Goal: Navigation & Orientation: Find specific page/section

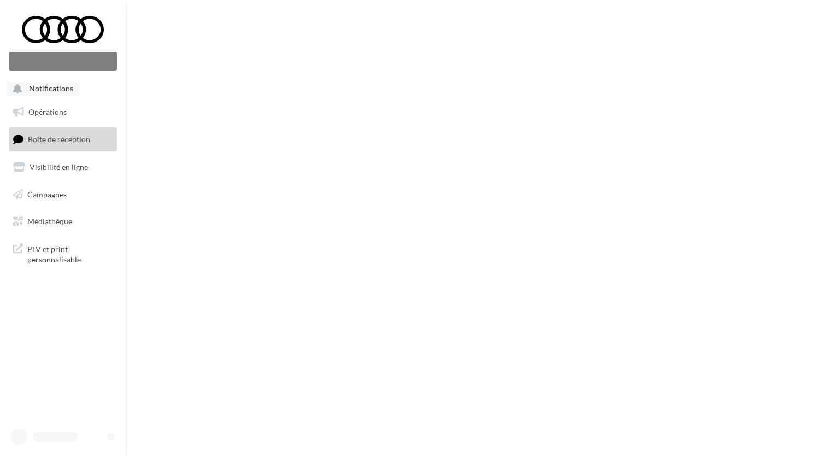
click at [67, 89] on span "Notifications" at bounding box center [51, 88] width 44 height 9
click at [65, 90] on span "Notifications" at bounding box center [51, 88] width 44 height 9
click at [38, 114] on span "Opérations" at bounding box center [47, 111] width 38 height 9
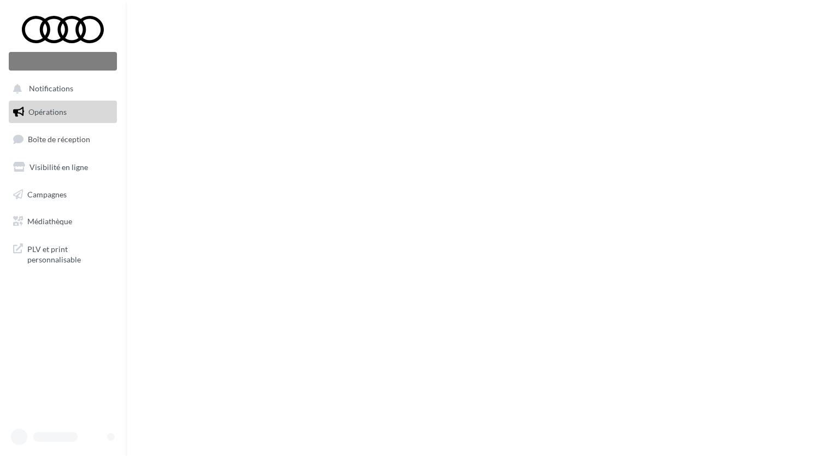
click at [30, 84] on span "Notifications" at bounding box center [51, 88] width 44 height 9
drag, startPoint x: 0, startPoint y: 0, endPoint x: 30, endPoint y: 84, distance: 89.4
click at [30, 84] on span "Notifications" at bounding box center [51, 88] width 44 height 9
drag, startPoint x: 30, startPoint y: 84, endPoint x: 20, endPoint y: 89, distance: 11.3
click at [20, 89] on icon at bounding box center [18, 89] width 10 height 14
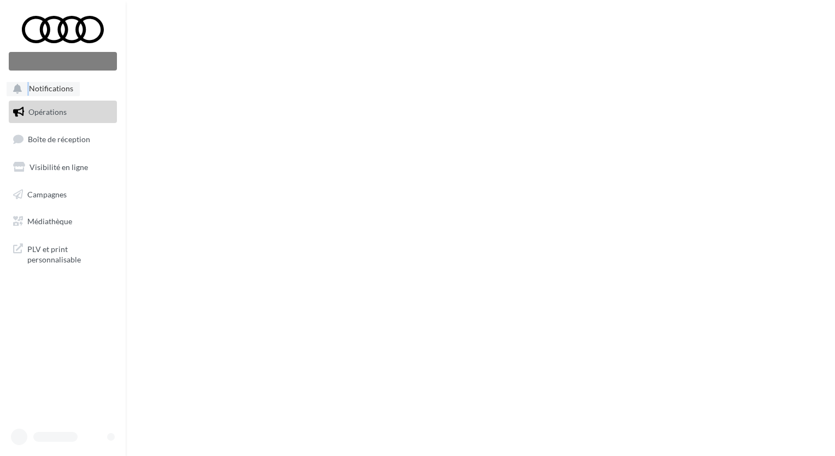
click at [19, 89] on icon at bounding box center [18, 89] width 10 height 14
click at [63, 171] on span "Visibilité en ligne" at bounding box center [59, 166] width 58 height 9
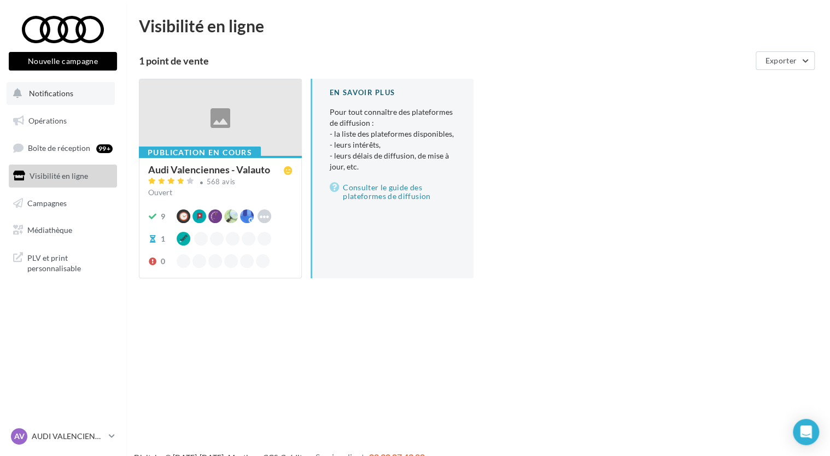
click at [39, 99] on button "Notifications" at bounding box center [61, 93] width 108 height 23
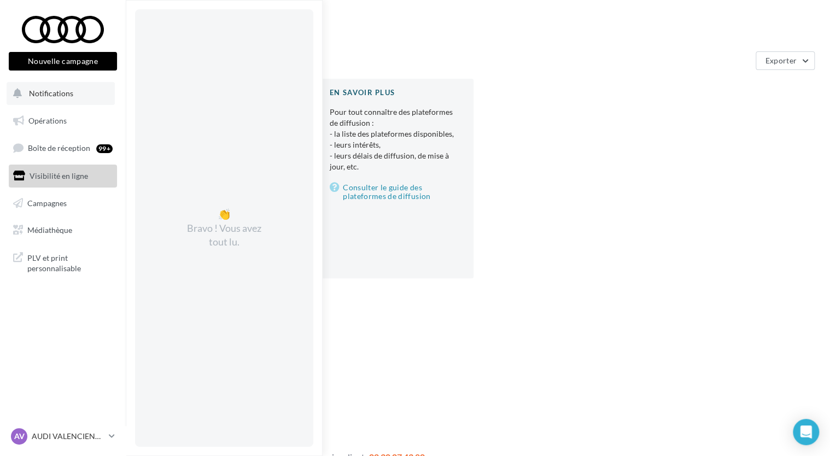
click at [39, 99] on button "Notifications 👏 Bravo ! Vous avez tout lu." at bounding box center [61, 93] width 108 height 23
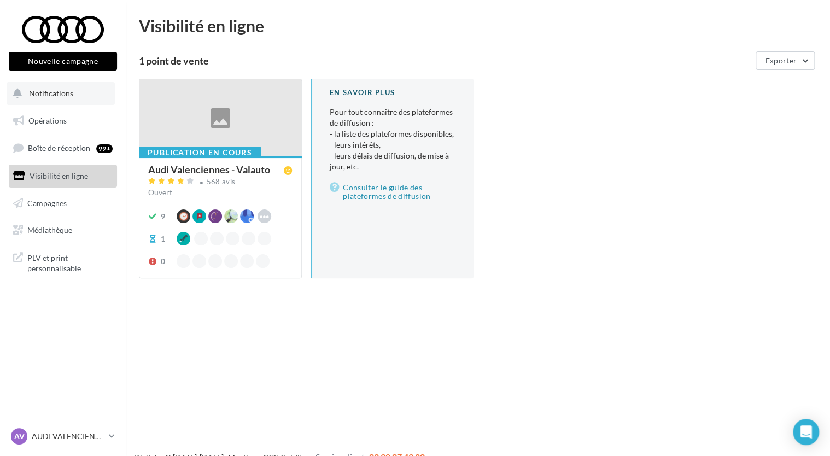
click at [39, 99] on button "Notifications" at bounding box center [61, 93] width 108 height 23
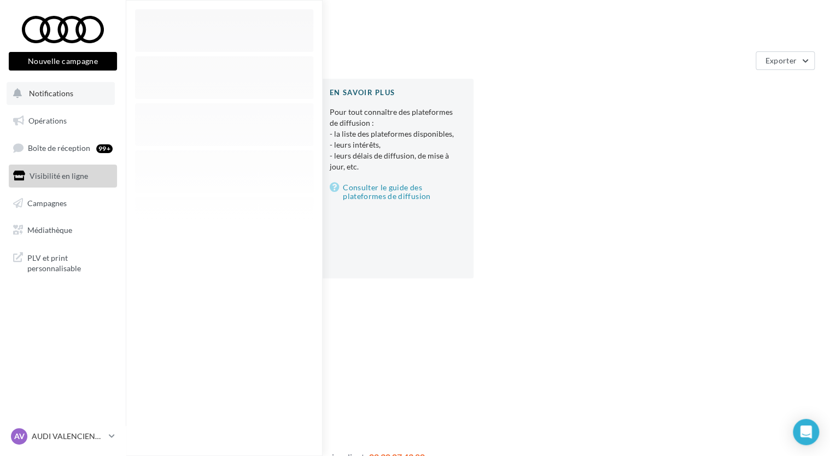
click at [39, 99] on button "Notifications" at bounding box center [61, 93] width 108 height 23
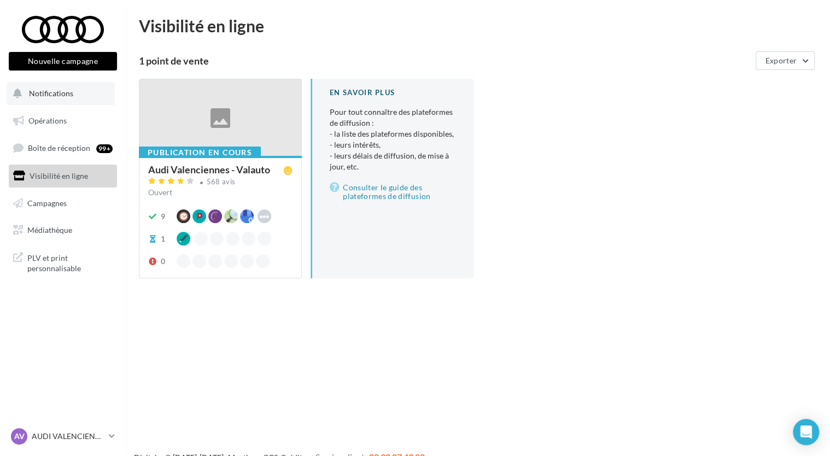
click at [39, 99] on button "Notifications" at bounding box center [61, 93] width 108 height 23
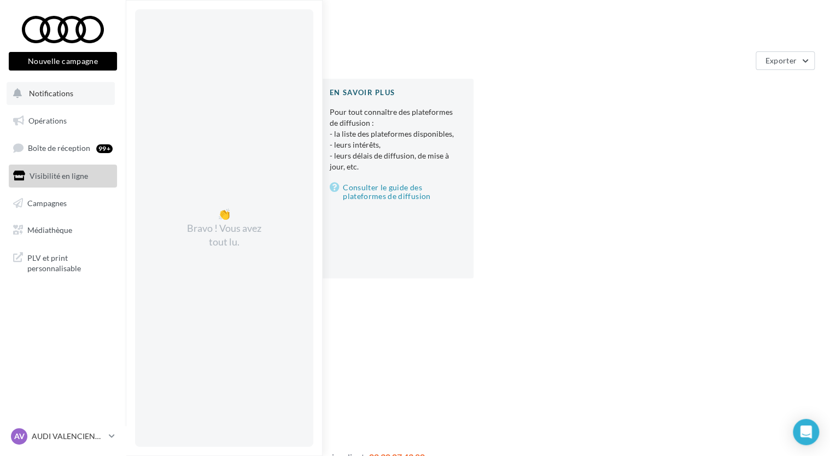
click at [56, 92] on span "Notifications" at bounding box center [51, 93] width 44 height 9
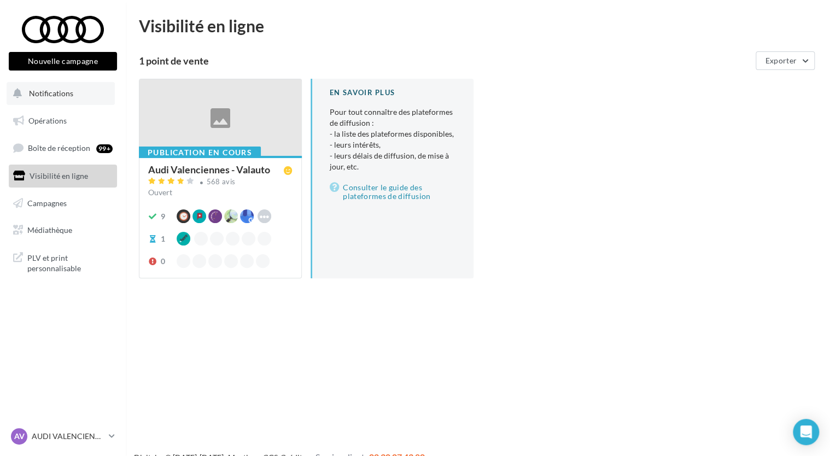
click at [56, 92] on span "Notifications" at bounding box center [51, 93] width 44 height 9
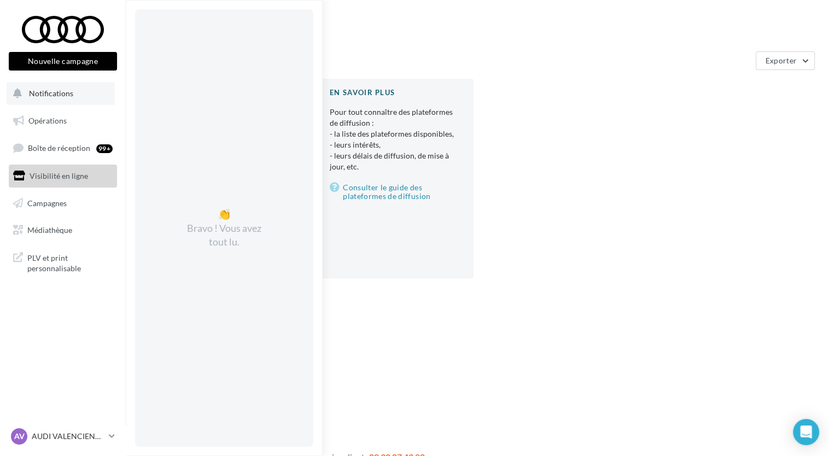
click at [56, 92] on span "Notifications" at bounding box center [51, 93] width 44 height 9
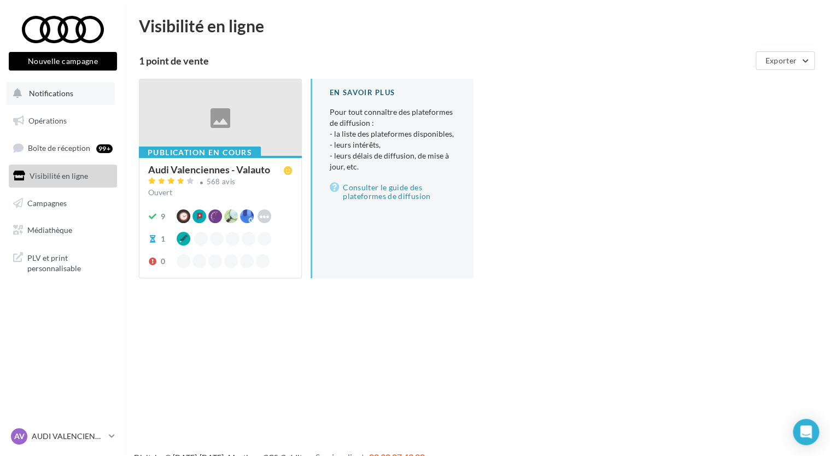
click at [56, 92] on span "Notifications" at bounding box center [51, 93] width 44 height 9
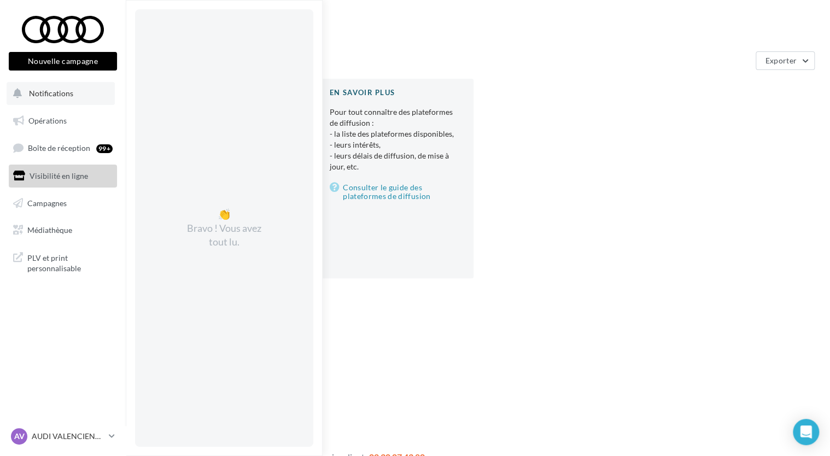
click at [56, 92] on span "Notifications" at bounding box center [51, 93] width 44 height 9
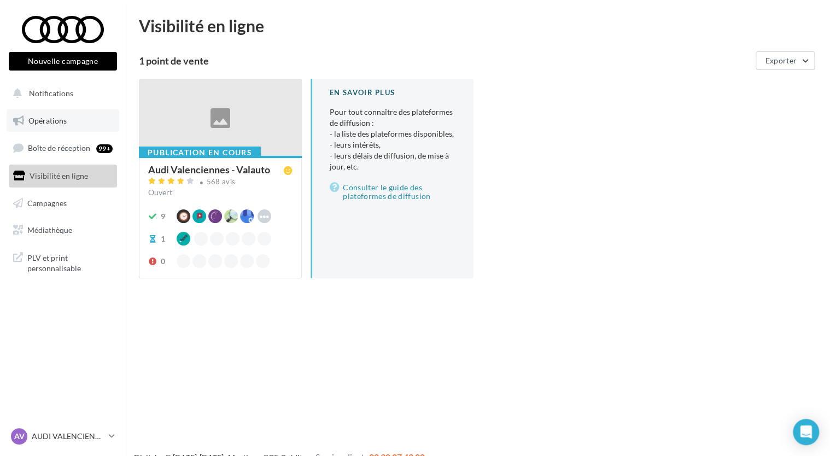
click at [52, 128] on link "Opérations" at bounding box center [63, 120] width 113 height 23
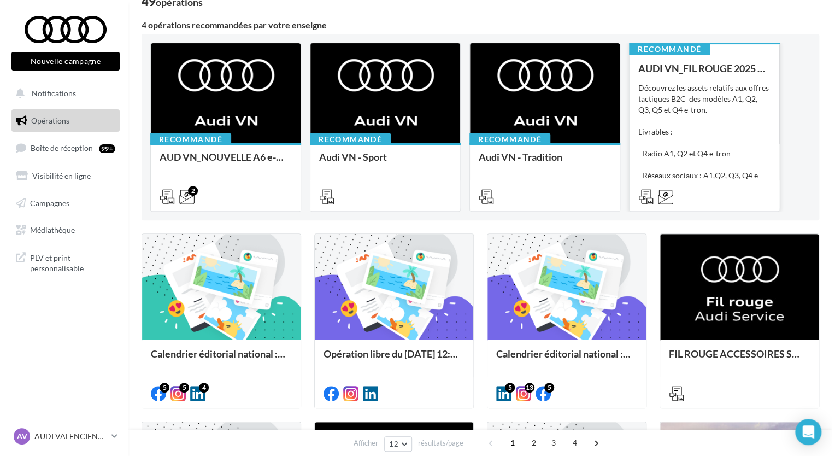
scroll to position [109, 0]
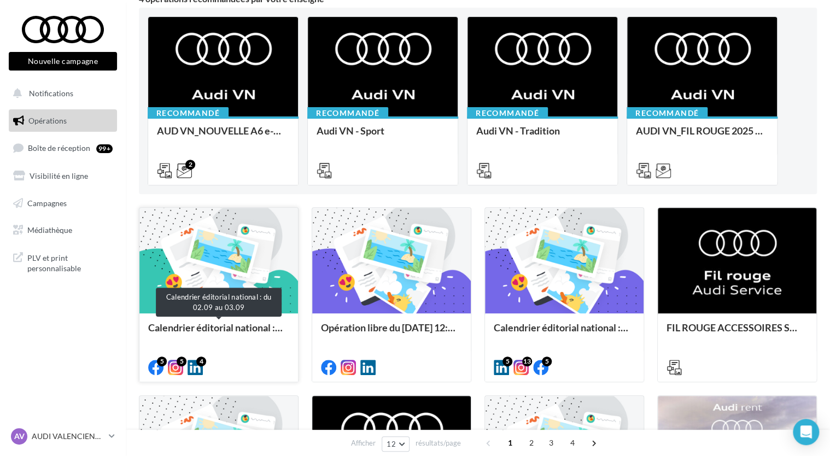
click at [256, 329] on div "Calendrier éditorial national : du 02.09 au 03.09" at bounding box center [218, 333] width 141 height 22
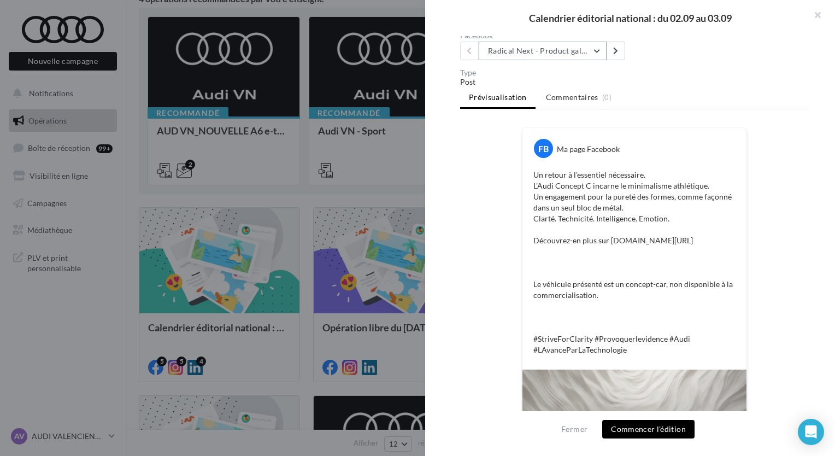
click at [576, 49] on button "Radical Next - Product gallery" at bounding box center [543, 51] width 128 height 19
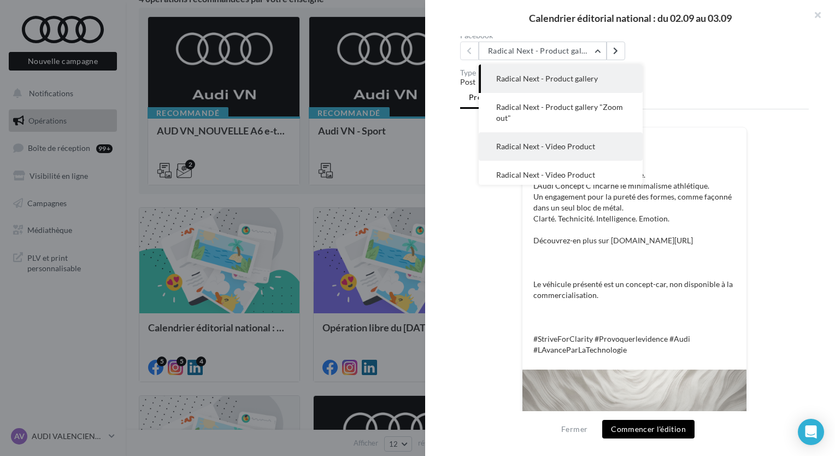
click at [578, 154] on button "Radical Next - Video Product" at bounding box center [561, 146] width 164 height 28
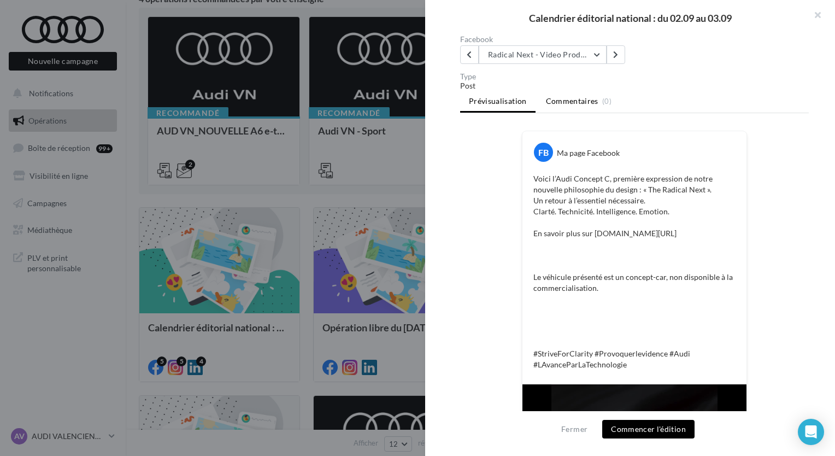
scroll to position [104, 0]
click at [568, 56] on button "Radical Next - Video Product" at bounding box center [543, 56] width 128 height 19
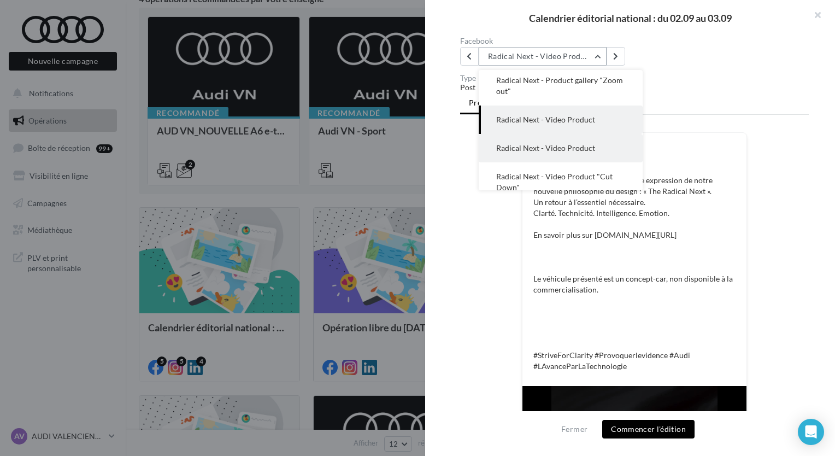
scroll to position [44, 0]
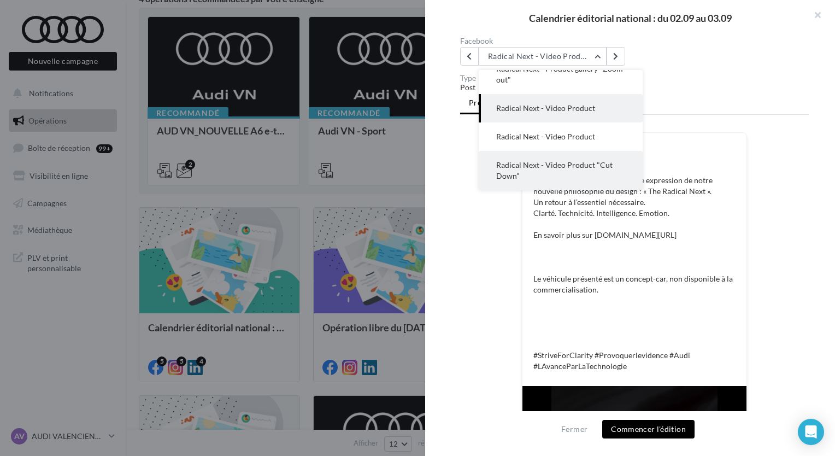
click at [566, 183] on button "Radical Next - Video Product "Cut Down"" at bounding box center [561, 170] width 164 height 39
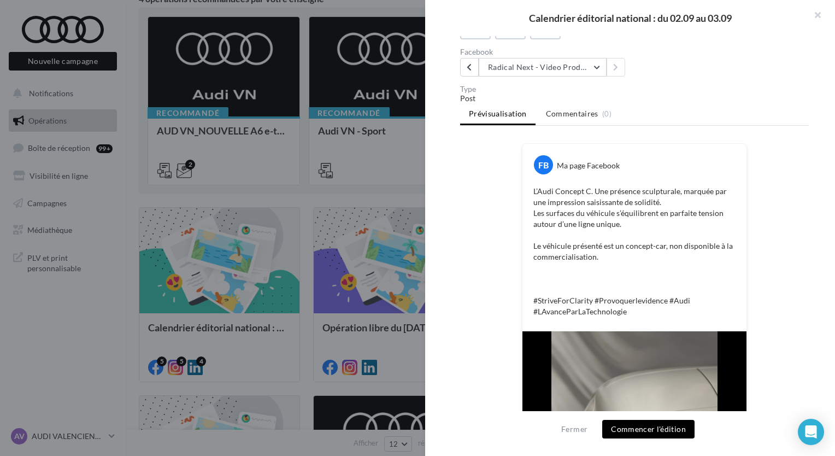
scroll to position [0, 0]
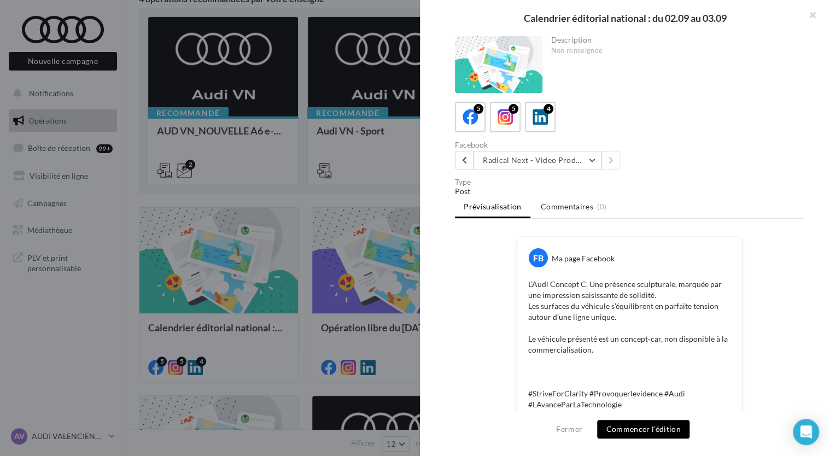
click at [415, 194] on div at bounding box center [415, 228] width 830 height 456
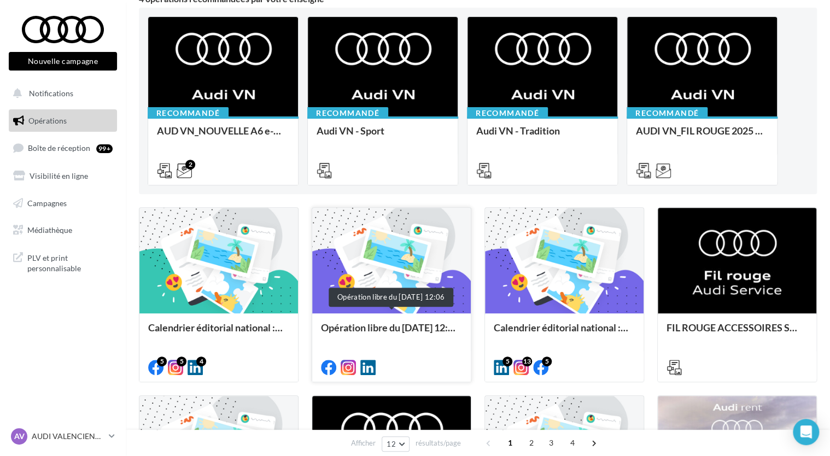
click at [430, 333] on div "Opération libre du 01/09/2025 12:06" at bounding box center [391, 333] width 141 height 22
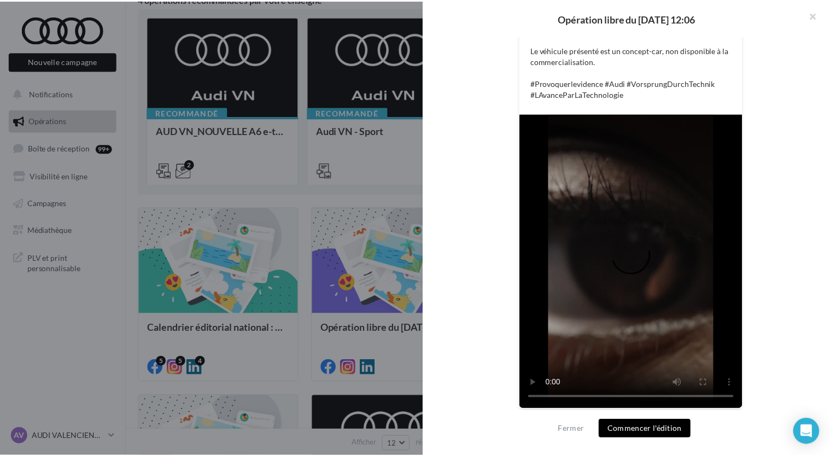
scroll to position [281, 0]
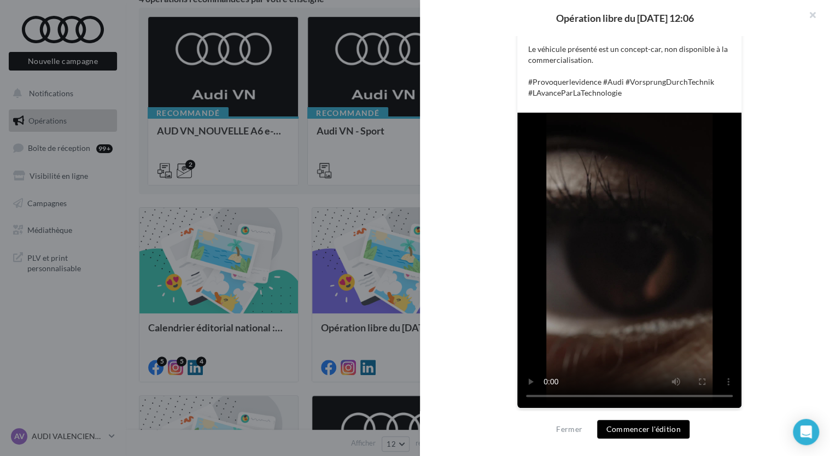
click at [409, 186] on div at bounding box center [415, 228] width 830 height 456
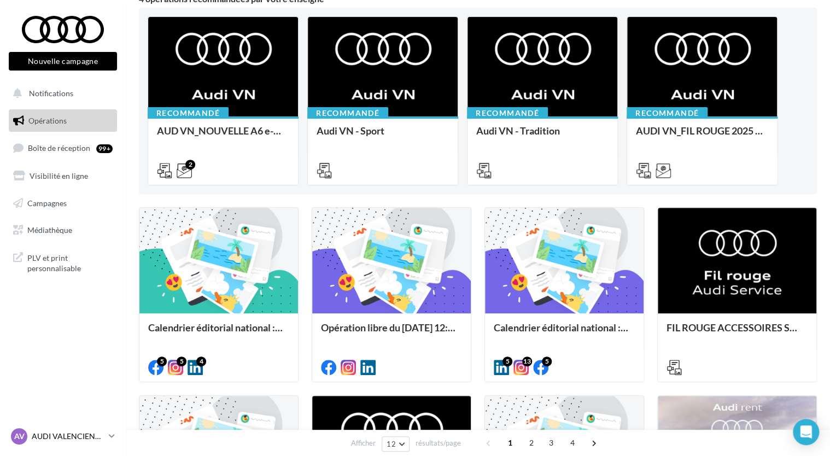
click at [113, 435] on icon at bounding box center [112, 435] width 6 height 9
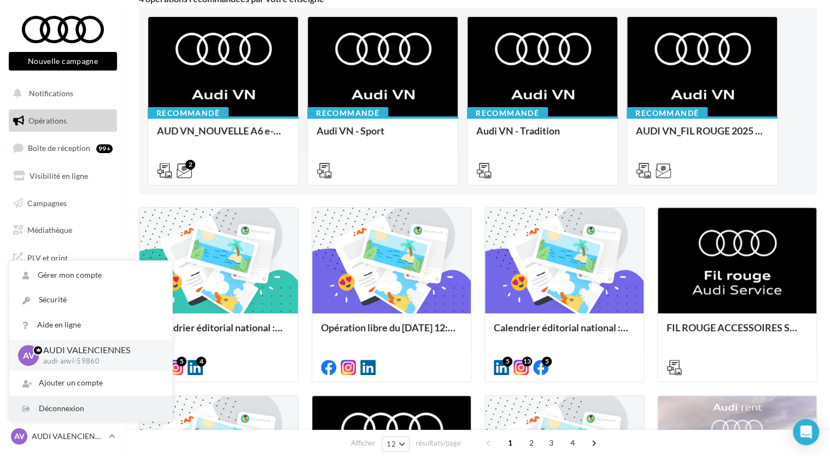
click at [82, 413] on div "Déconnexion" at bounding box center [90, 408] width 163 height 25
